Goal: Transaction & Acquisition: Book appointment/travel/reservation

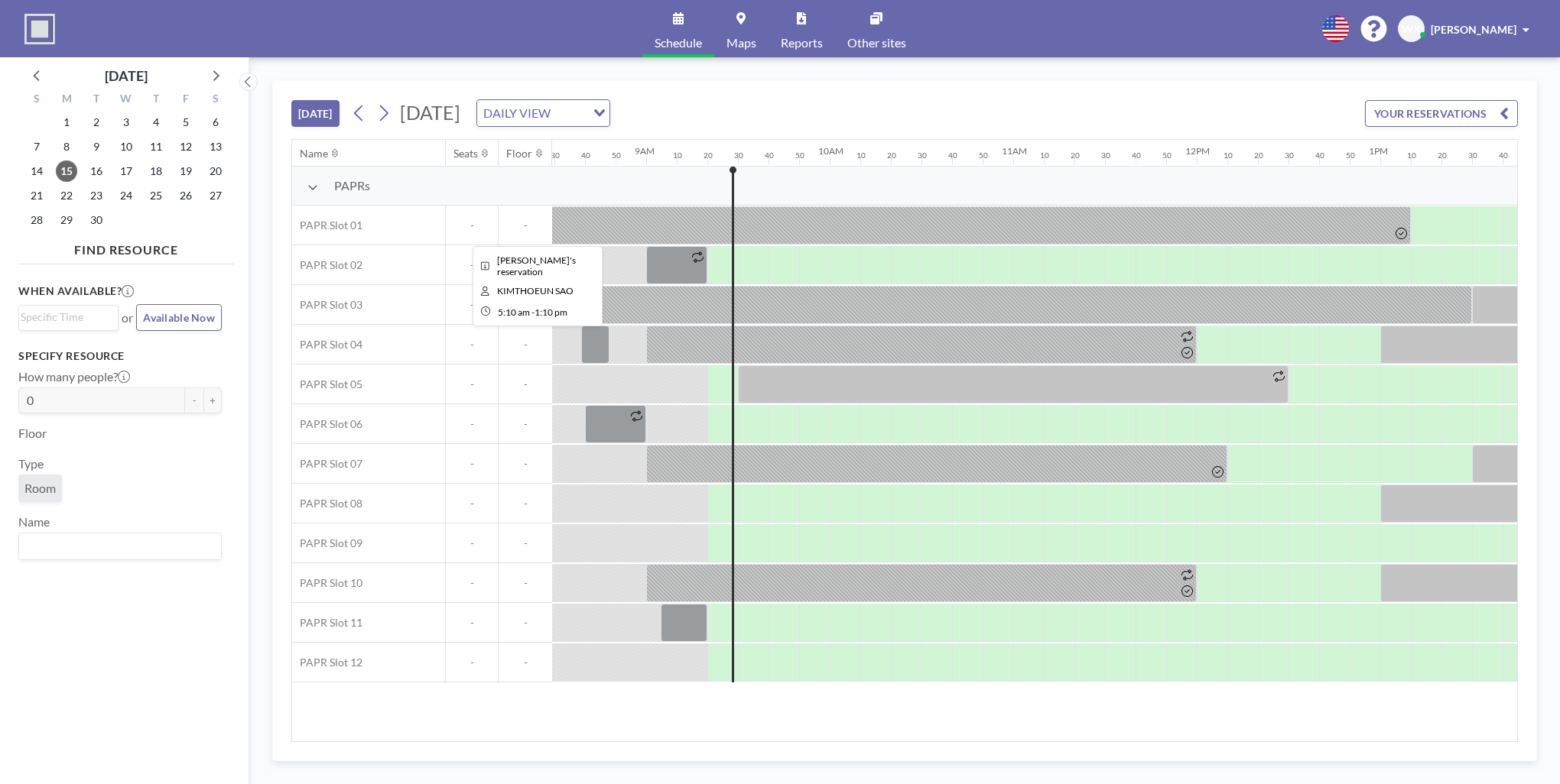
scroll to position [0, 1556]
click at [776, 429] on div at bounding box center [784, 424] width 31 height 38
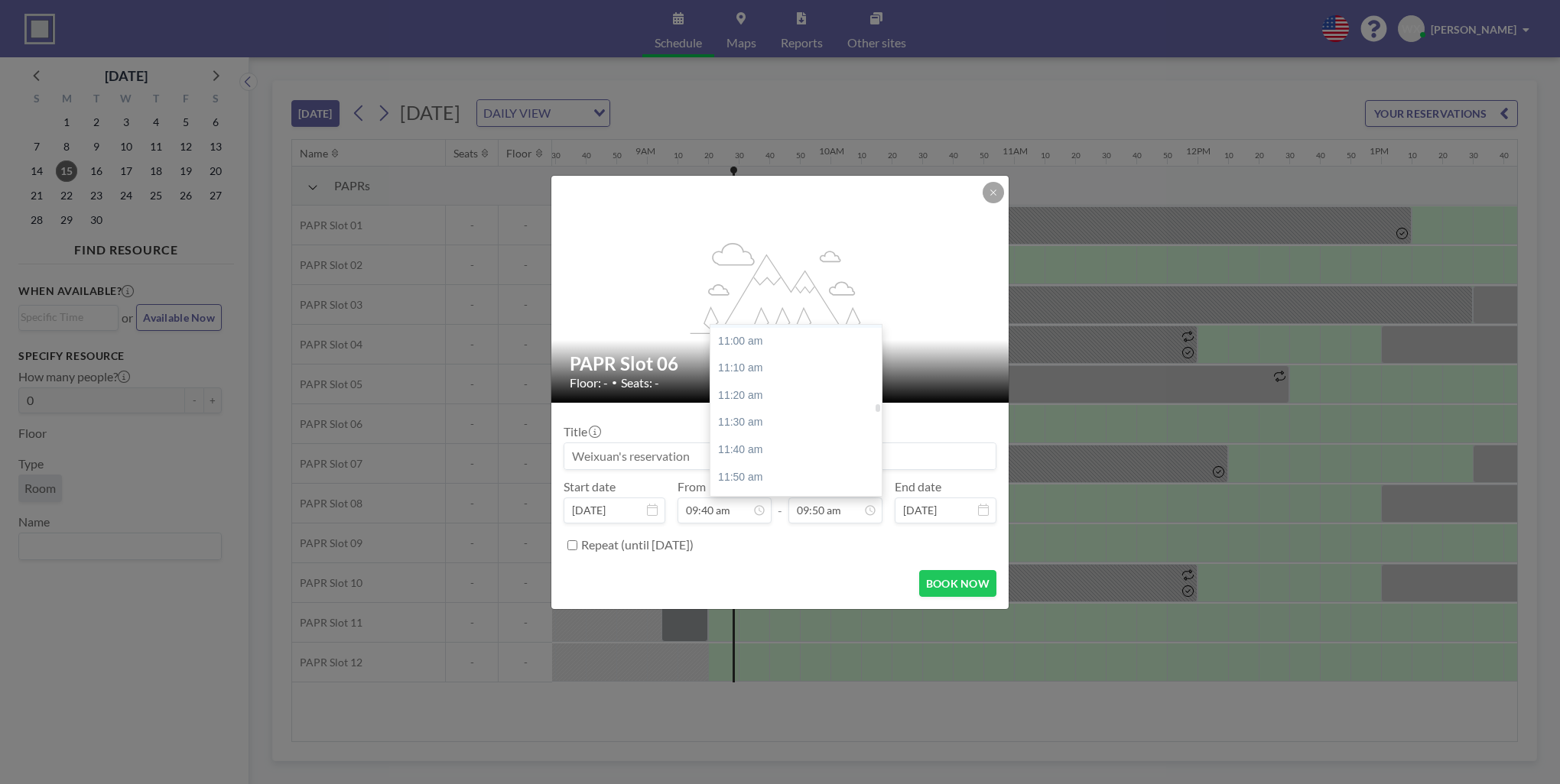
scroll to position [1911, 0]
click at [770, 329] on div "11:40 am" at bounding box center [799, 332] width 179 height 27
type input "11:40 am"
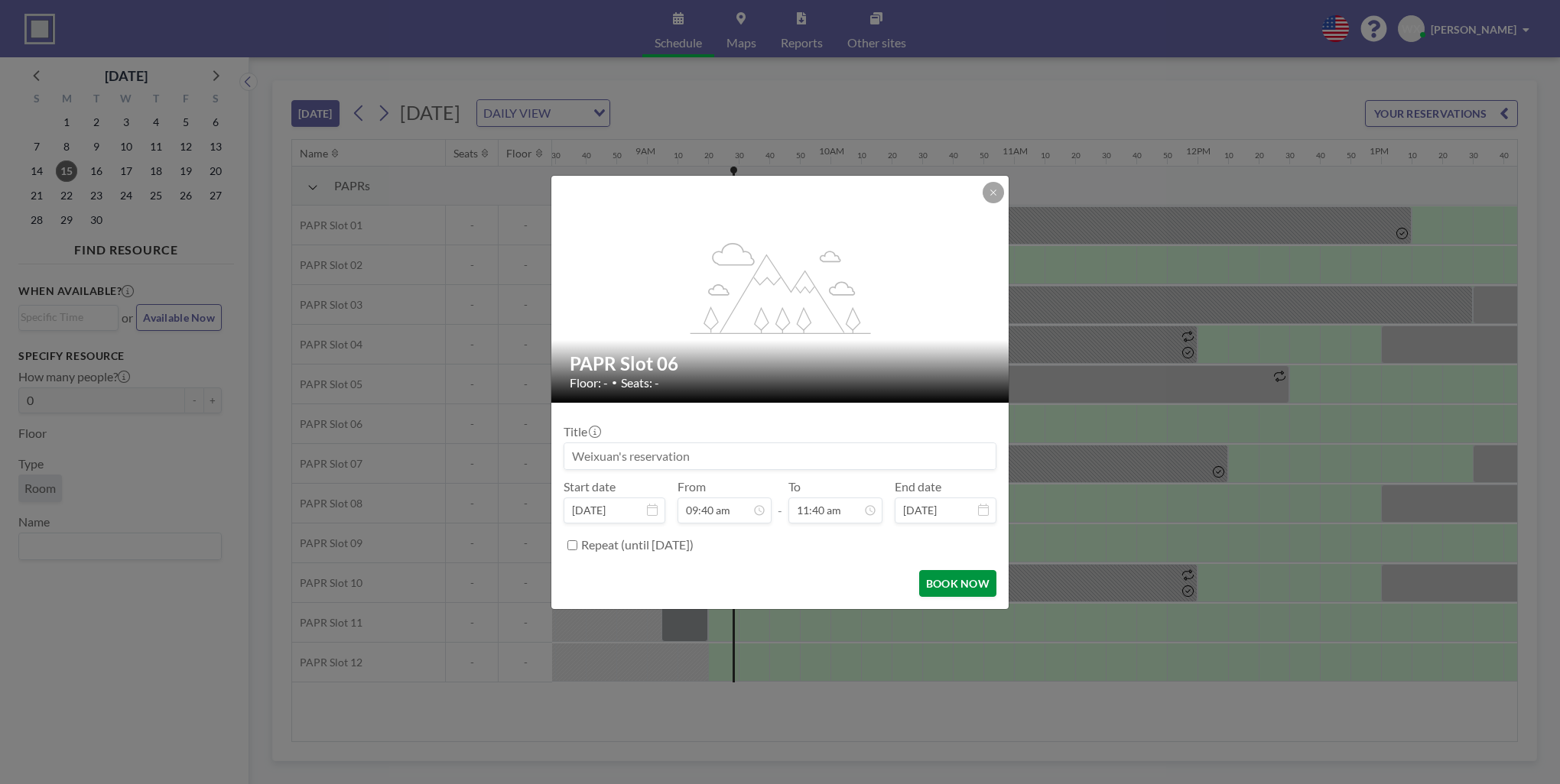
click at [939, 579] on button "BOOK NOW" at bounding box center [957, 584] width 77 height 27
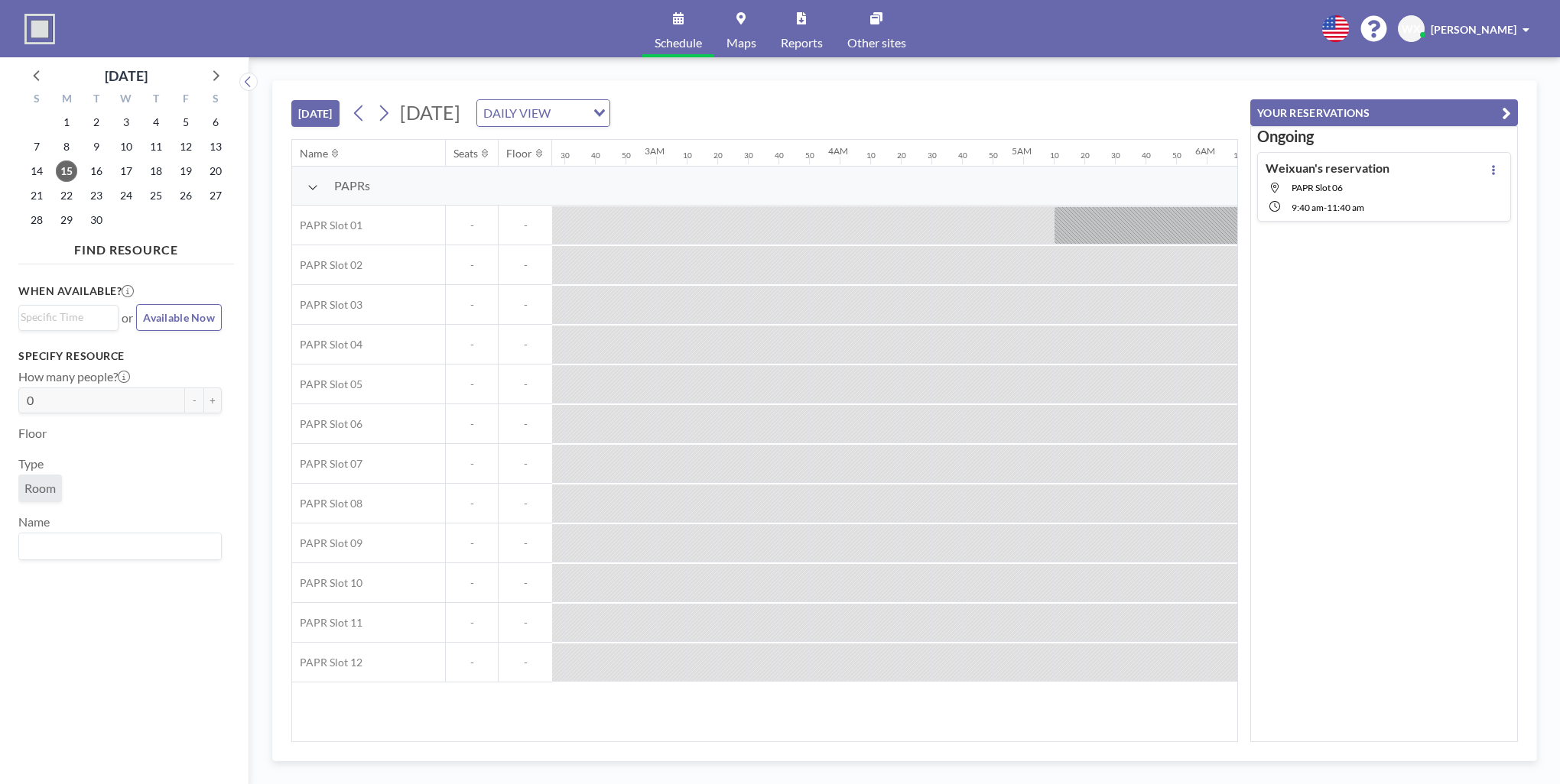
scroll to position [0, 1682]
